Goal: Task Accomplishment & Management: Use online tool/utility

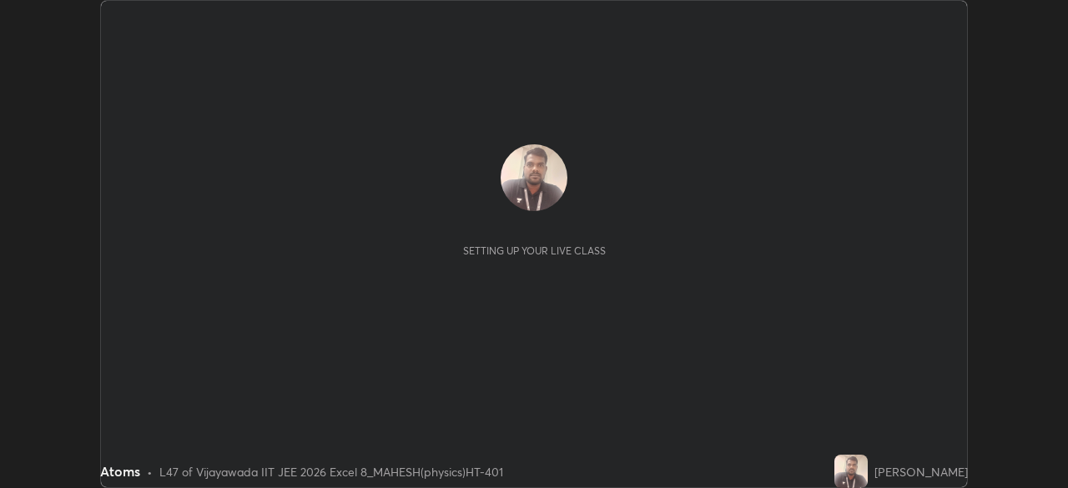
scroll to position [488, 1067]
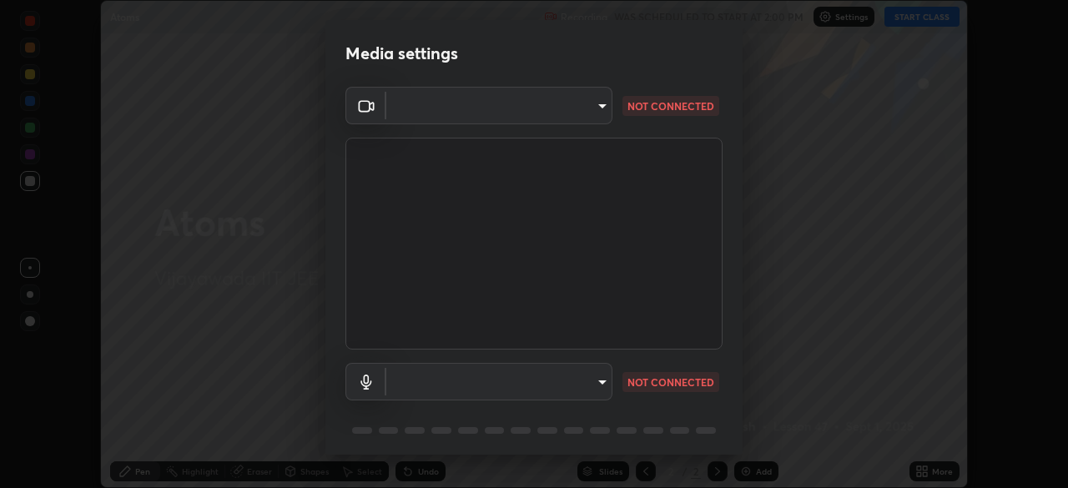
type input "95b0dbfd724da57dcd49a00bd4445ce317b6254999b582a4fc0dd394a30eb51d"
type input "default"
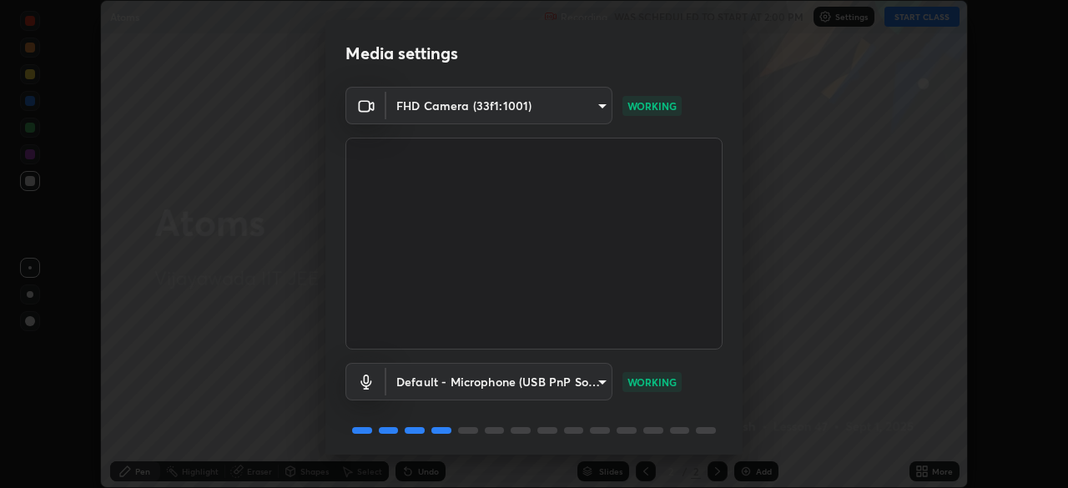
scroll to position [59, 0]
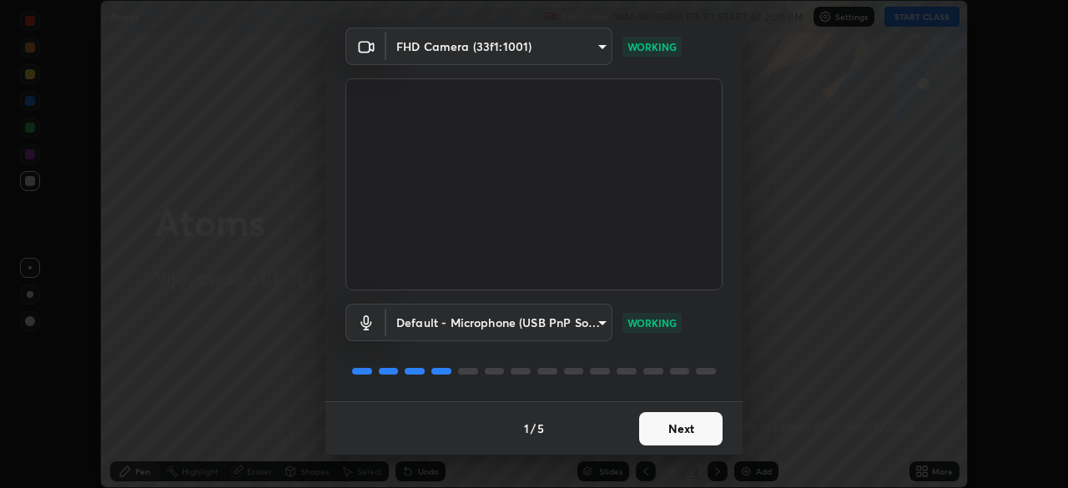
click at [682, 434] on button "Next" at bounding box center [680, 428] width 83 height 33
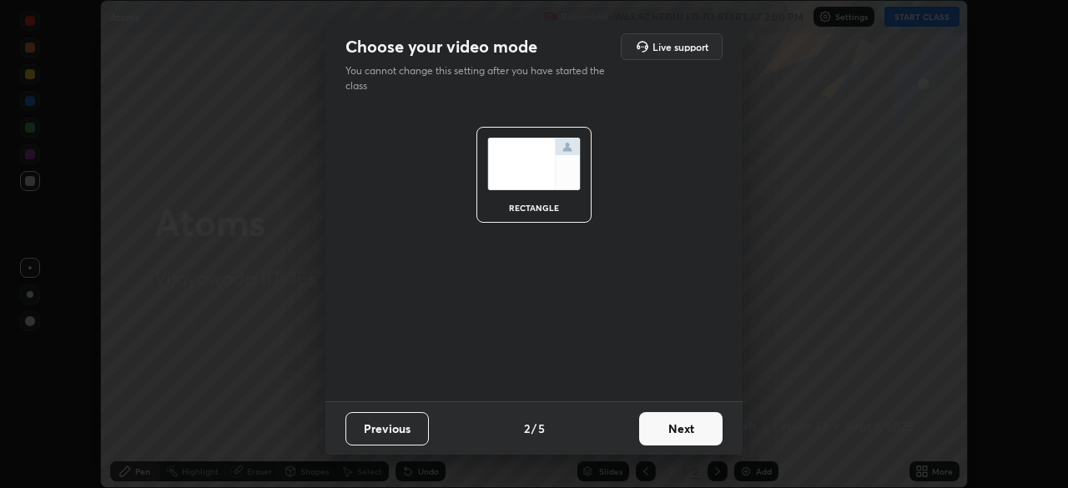
click at [686, 429] on button "Next" at bounding box center [680, 428] width 83 height 33
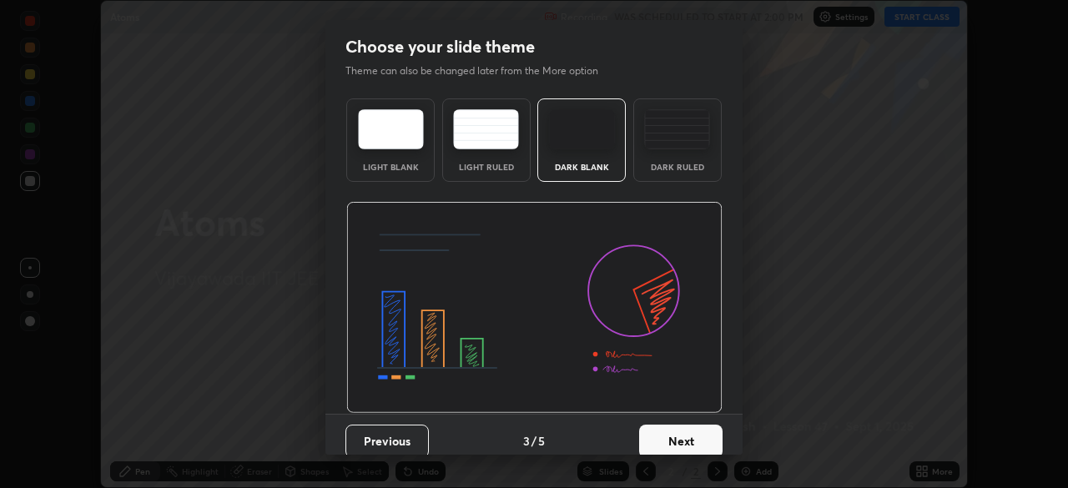
click at [690, 435] on button "Next" at bounding box center [680, 441] width 83 height 33
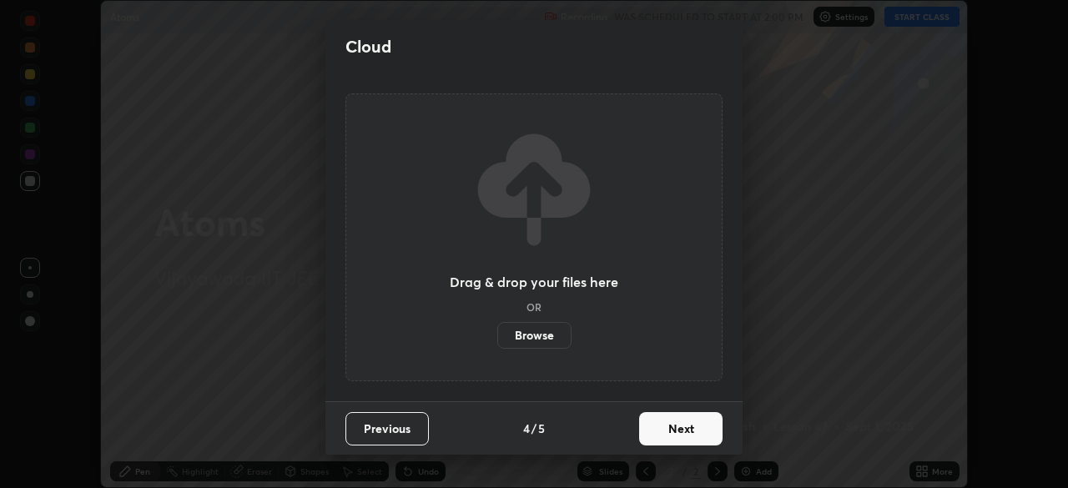
click at [693, 426] on button "Next" at bounding box center [680, 428] width 83 height 33
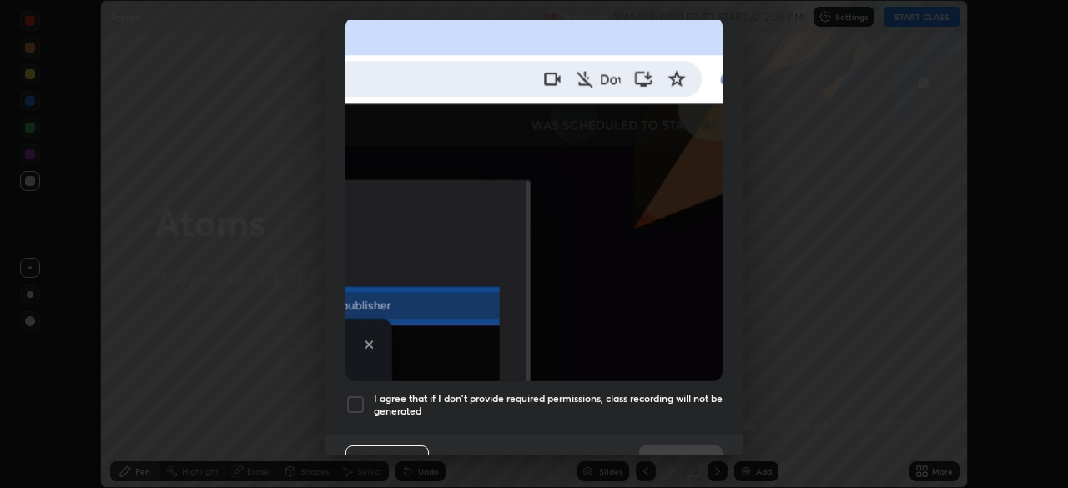
scroll to position [399, 0]
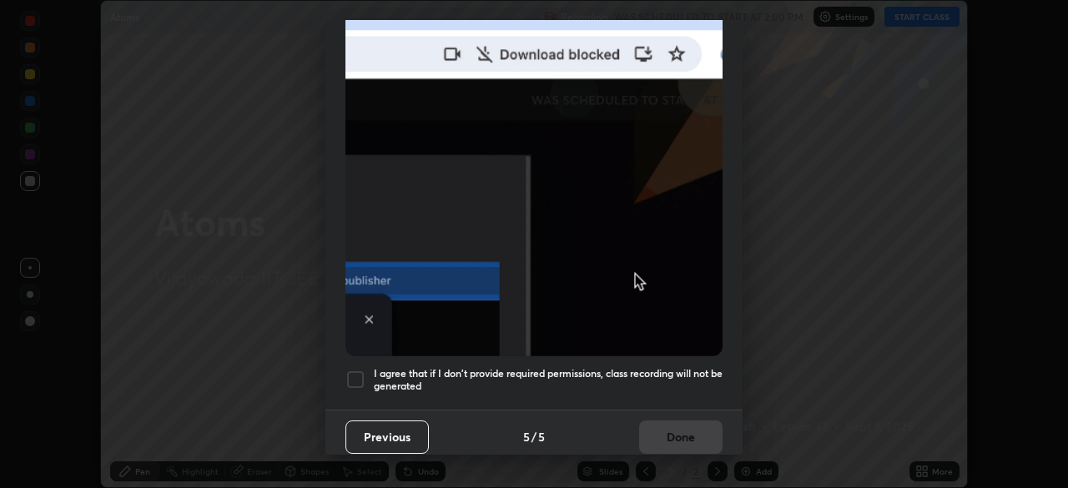
click at [356, 372] on div at bounding box center [355, 379] width 20 height 20
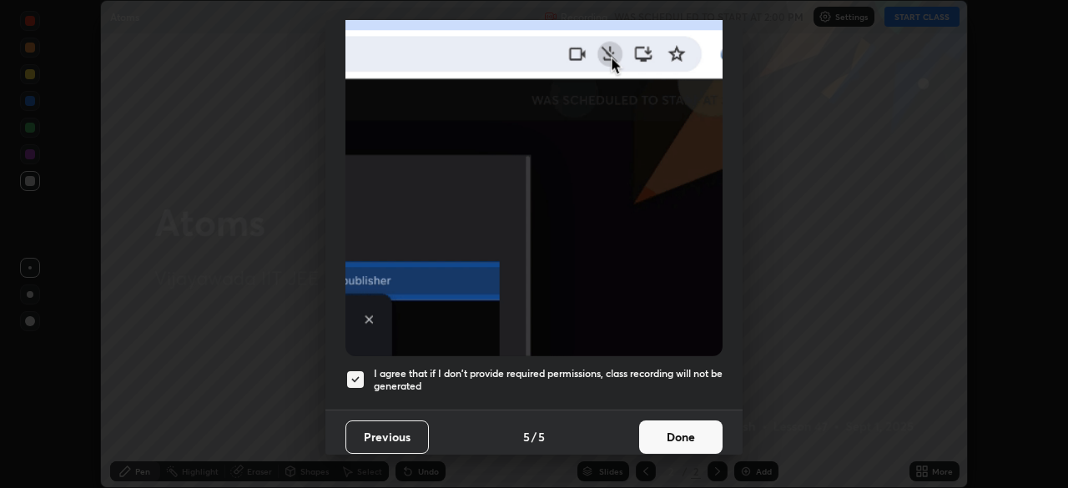
click at [682, 425] on button "Done" at bounding box center [680, 436] width 83 height 33
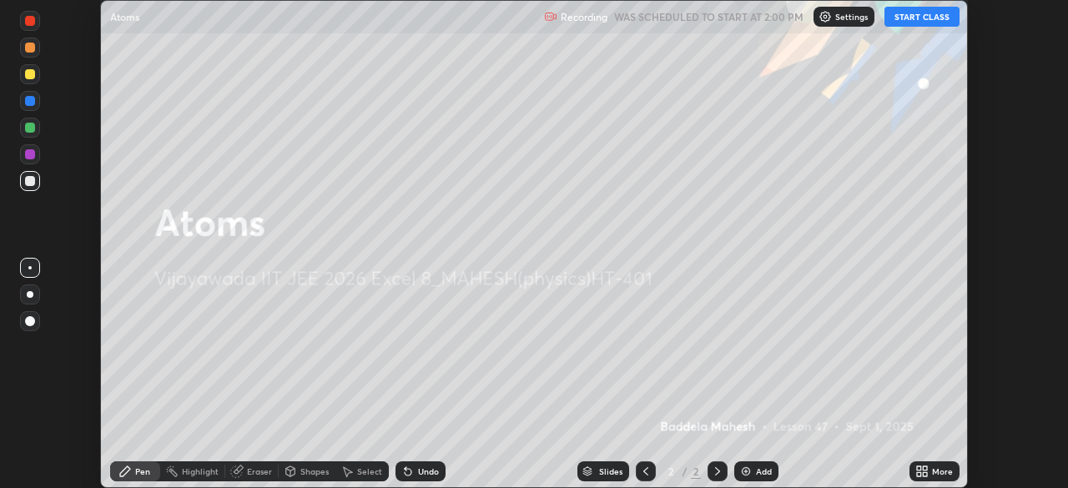
click at [912, 16] on button "START CLASS" at bounding box center [921, 17] width 75 height 20
